Goal: Task Accomplishment & Management: Use online tool/utility

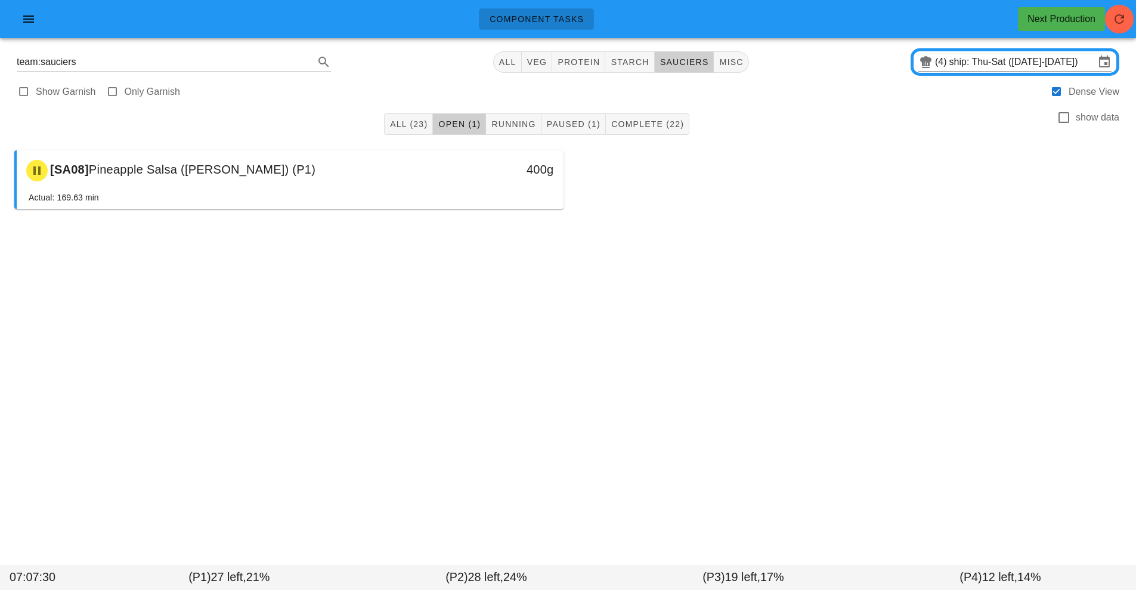
click at [978, 63] on input "ship: Thu-Sat ([DATE]-[DATE])" at bounding box center [1021, 61] width 145 height 19
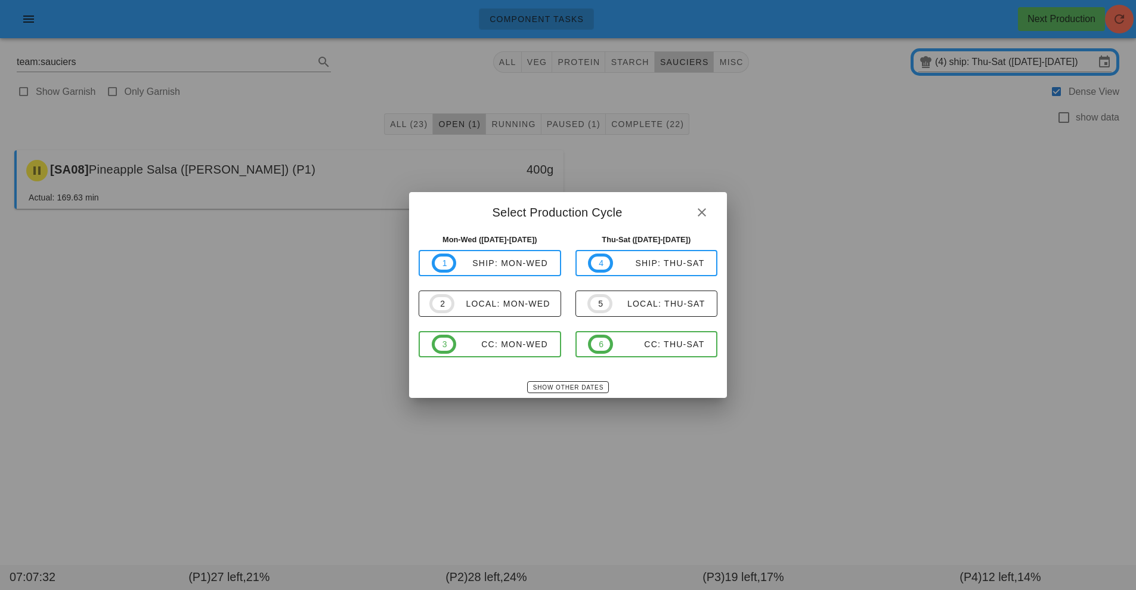
click at [868, 207] on div at bounding box center [568, 295] width 1136 height 590
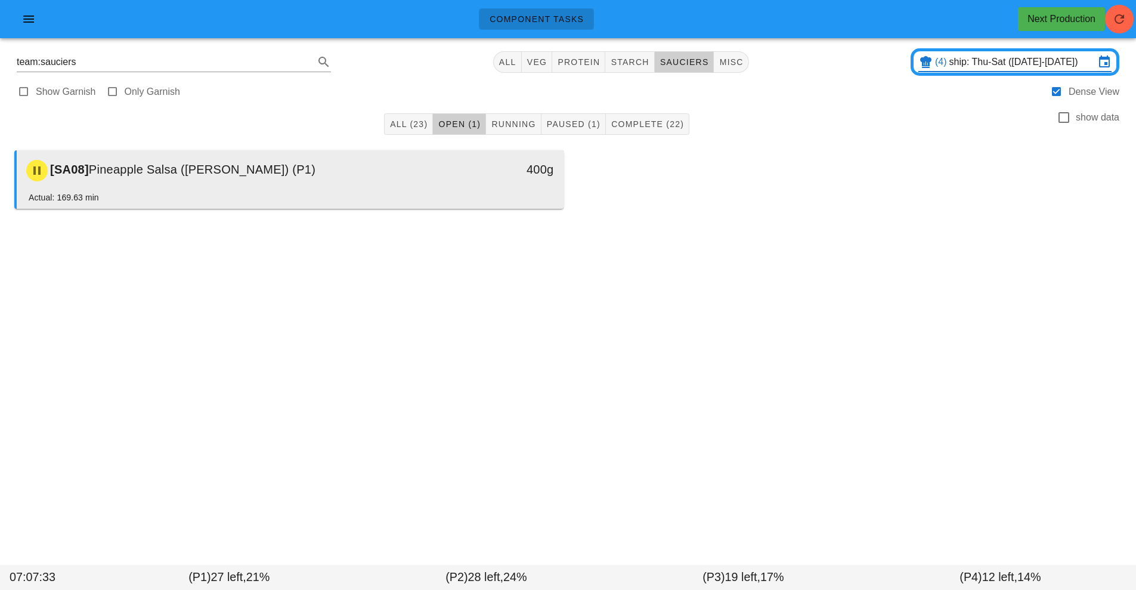
click at [406, 176] on div "[SA08] Pineapple Salsa (ramekin) (P1)" at bounding box center [222, 171] width 406 height 36
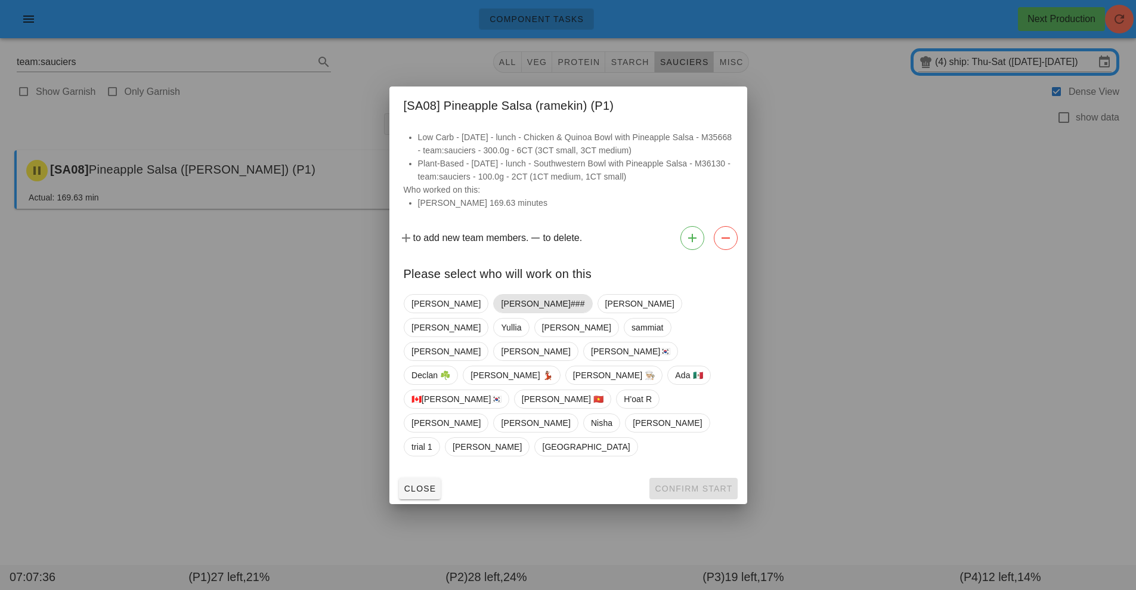
click at [501, 312] on span "[PERSON_NAME]###" at bounding box center [542, 303] width 83 height 18
click at [697, 477] on button "Confirm Start" at bounding box center [693, 487] width 88 height 21
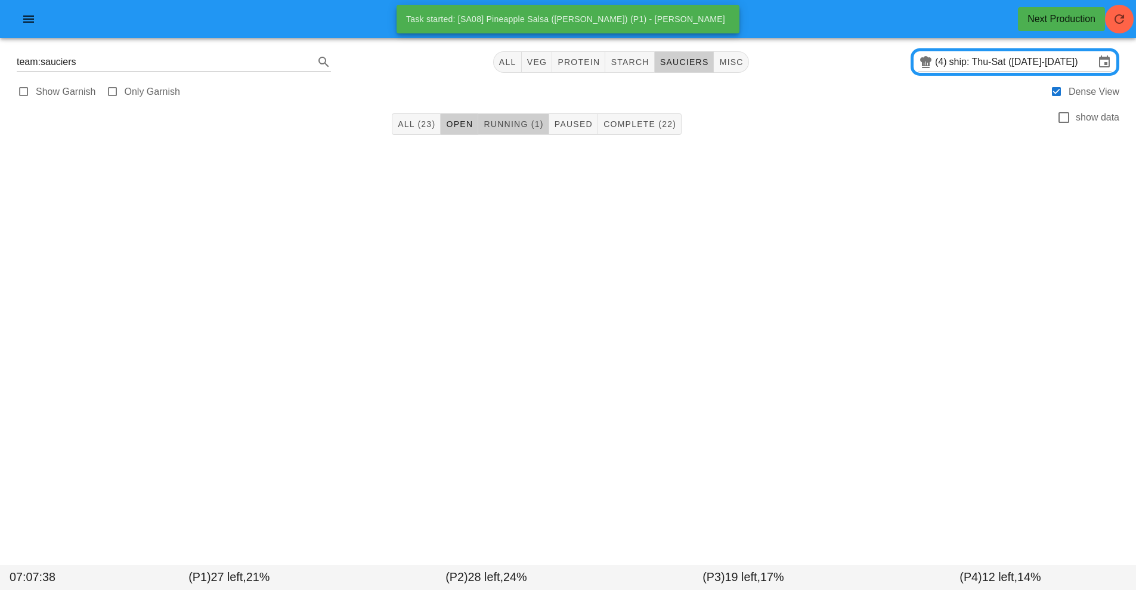
click at [519, 125] on span "Running (1)" at bounding box center [513, 124] width 60 height 10
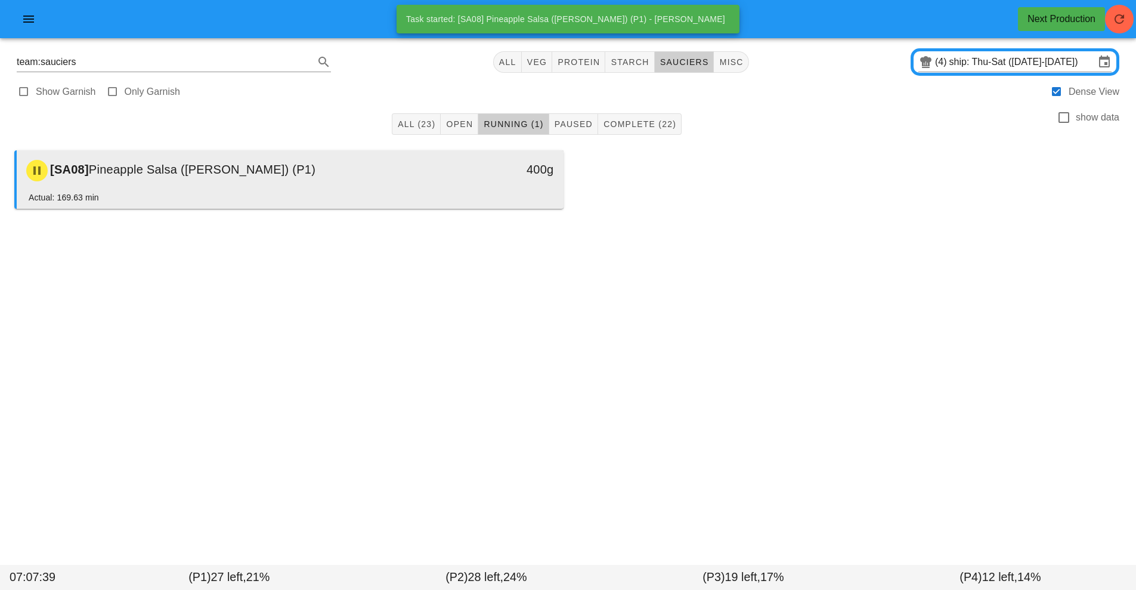
click at [451, 188] on div "400g" at bounding box center [492, 171] width 135 height 36
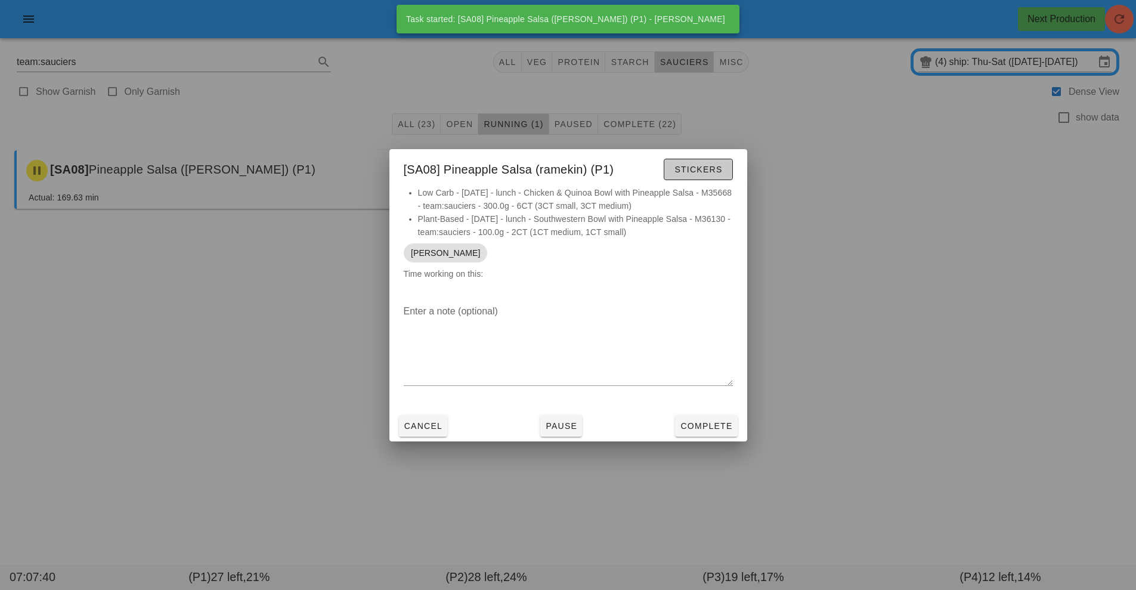
click at [705, 167] on span "Stickers" at bounding box center [698, 170] width 48 height 10
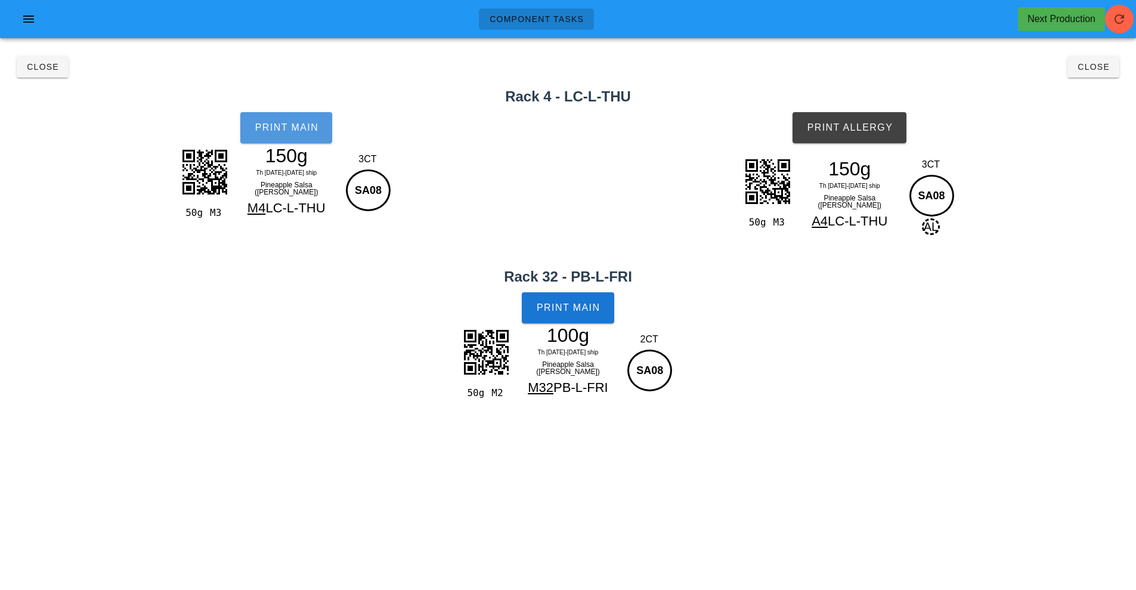
click at [299, 134] on button "Print Main" at bounding box center [286, 127] width 92 height 31
click at [867, 126] on span "Print Allergy" at bounding box center [849, 127] width 86 height 11
click at [572, 305] on span "Print Main" at bounding box center [568, 307] width 64 height 11
click at [45, 69] on span "Close" at bounding box center [42, 67] width 33 height 10
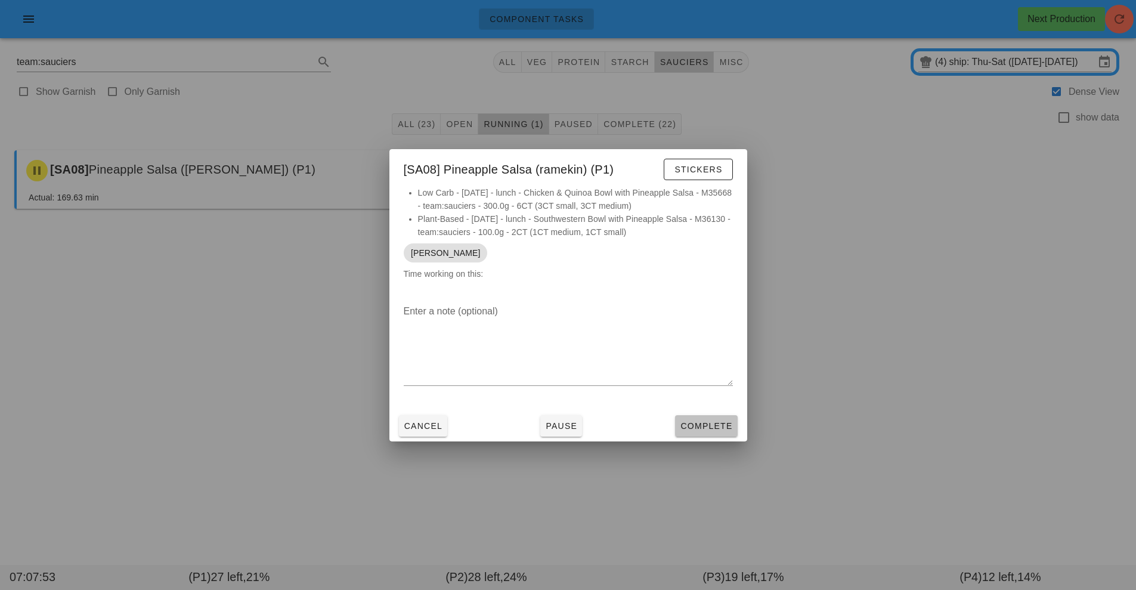
click at [706, 424] on span "Complete" at bounding box center [706, 426] width 52 height 10
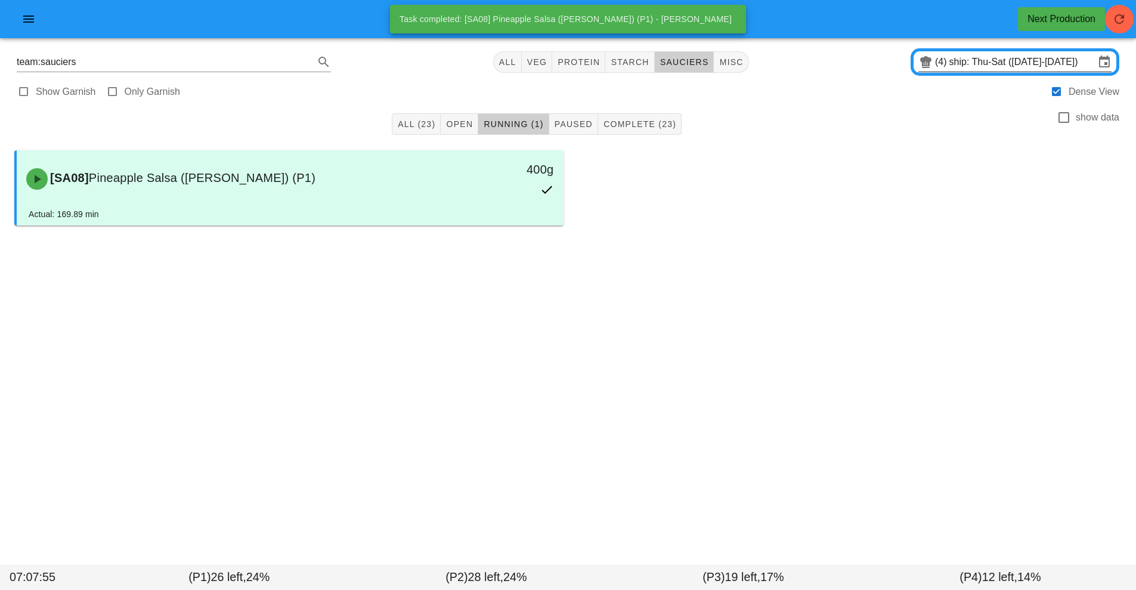
click at [988, 64] on input "ship: Thu-Sat ([DATE]-[DATE])" at bounding box center [1021, 61] width 145 height 19
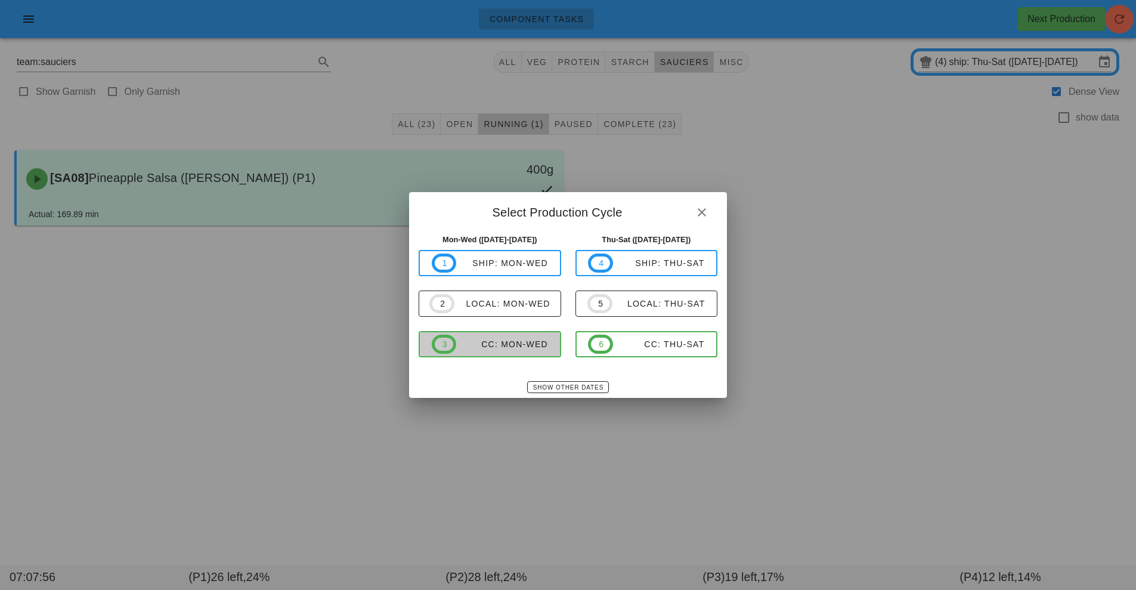
click at [515, 342] on div "CC: Mon-Wed" at bounding box center [502, 344] width 92 height 10
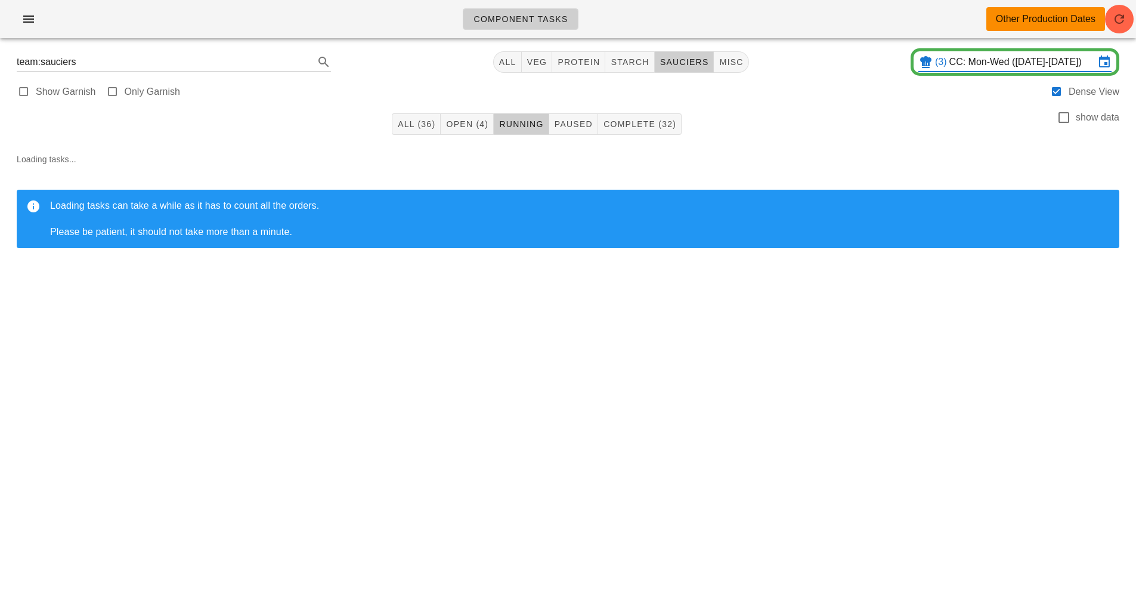
click at [983, 52] on input "CC: Mon-Wed ([DATE]-[DATE])" at bounding box center [1021, 61] width 145 height 19
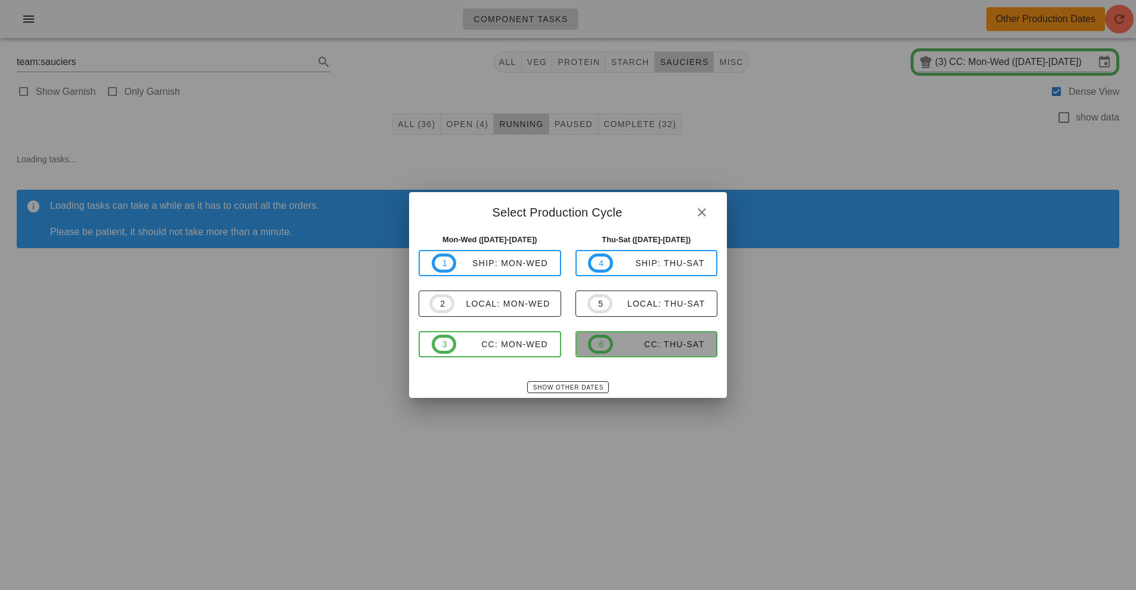
click at [650, 340] on div "CC: Thu-Sat" at bounding box center [659, 344] width 92 height 10
type input "CC: Thu-Sat ([DATE]-[DATE])"
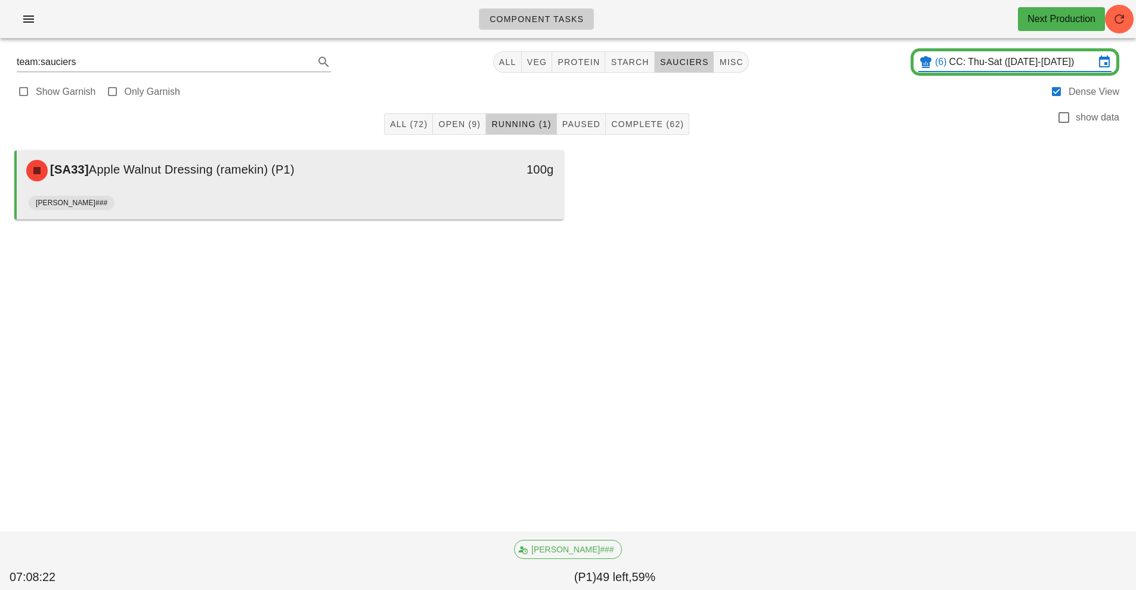
click at [451, 184] on div "100g" at bounding box center [492, 171] width 135 height 36
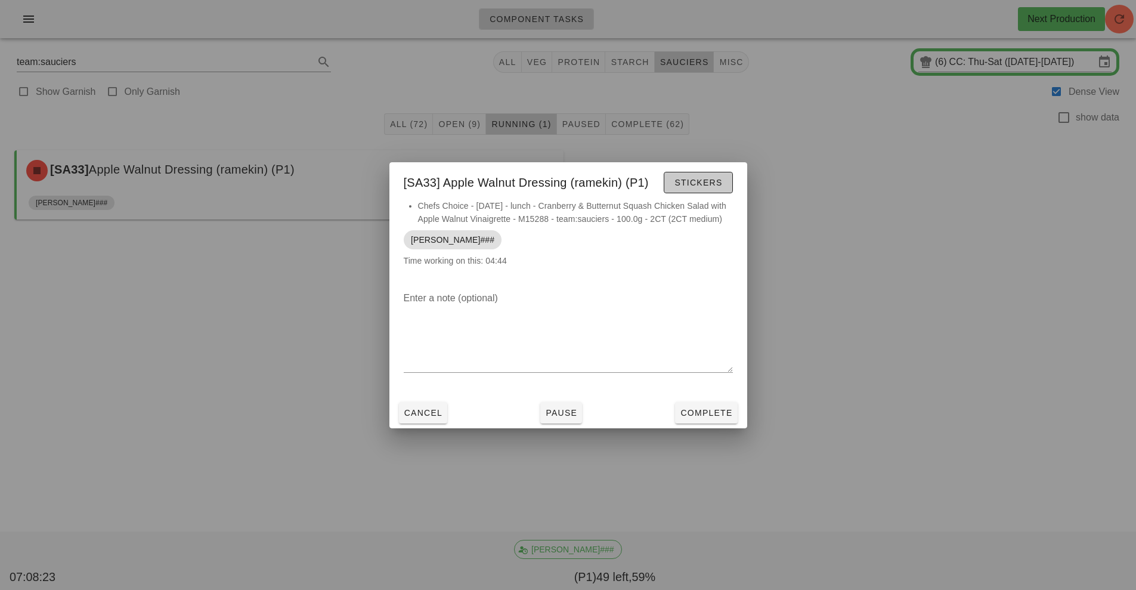
click at [695, 191] on button "Stickers" at bounding box center [697, 182] width 69 height 21
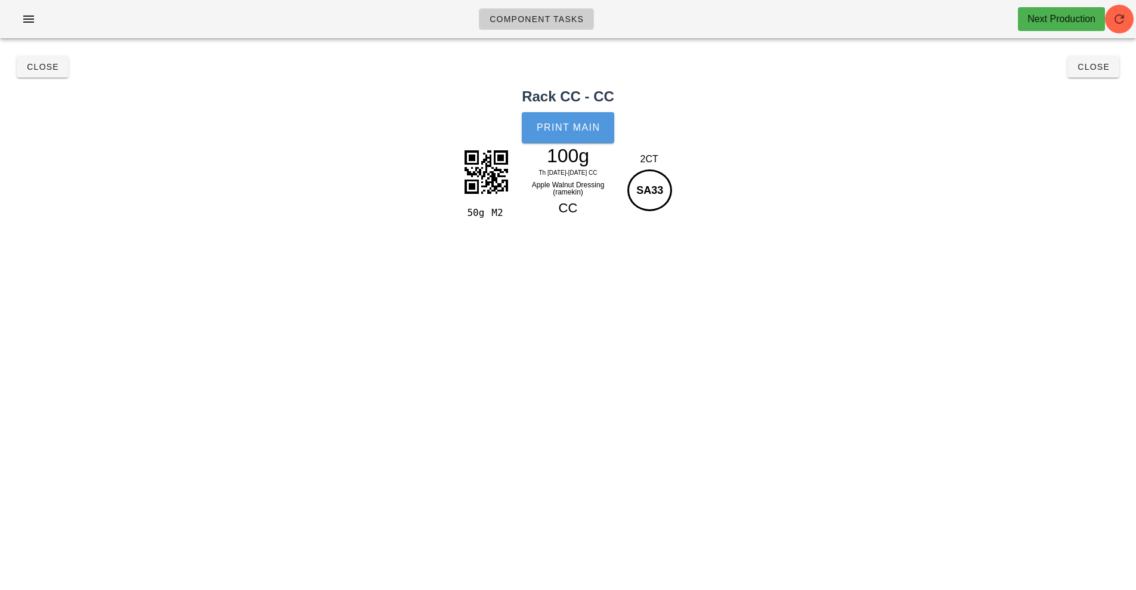
click at [587, 132] on span "Print Main" at bounding box center [568, 127] width 64 height 11
click at [33, 73] on button "Close" at bounding box center [43, 66] width 52 height 21
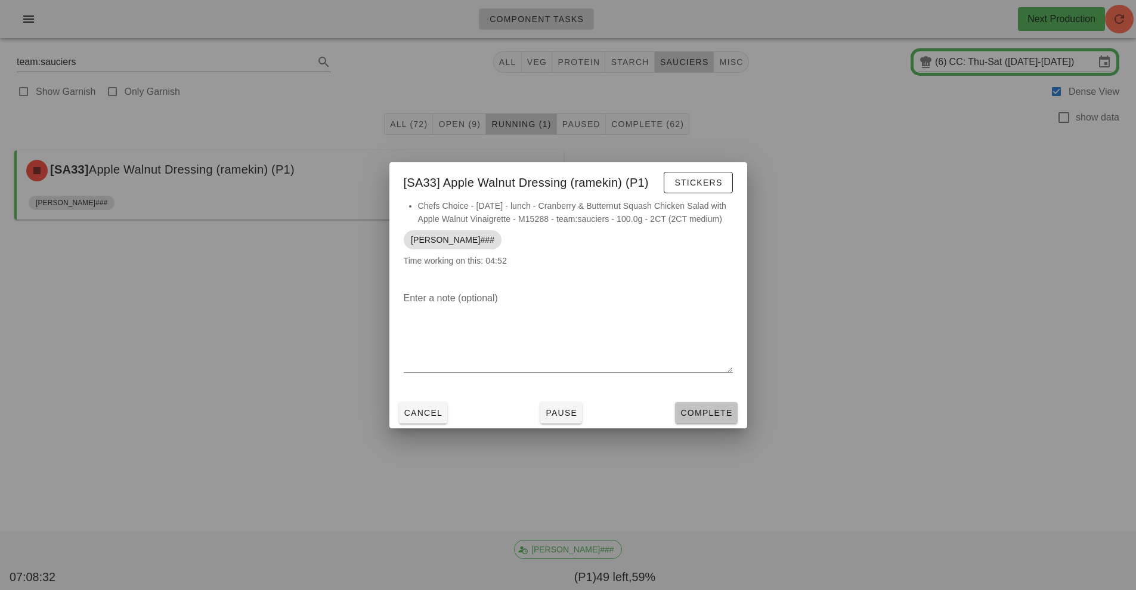
click at [704, 404] on button "Complete" at bounding box center [706, 412] width 62 height 21
